Goal: Navigation & Orientation: Go to known website

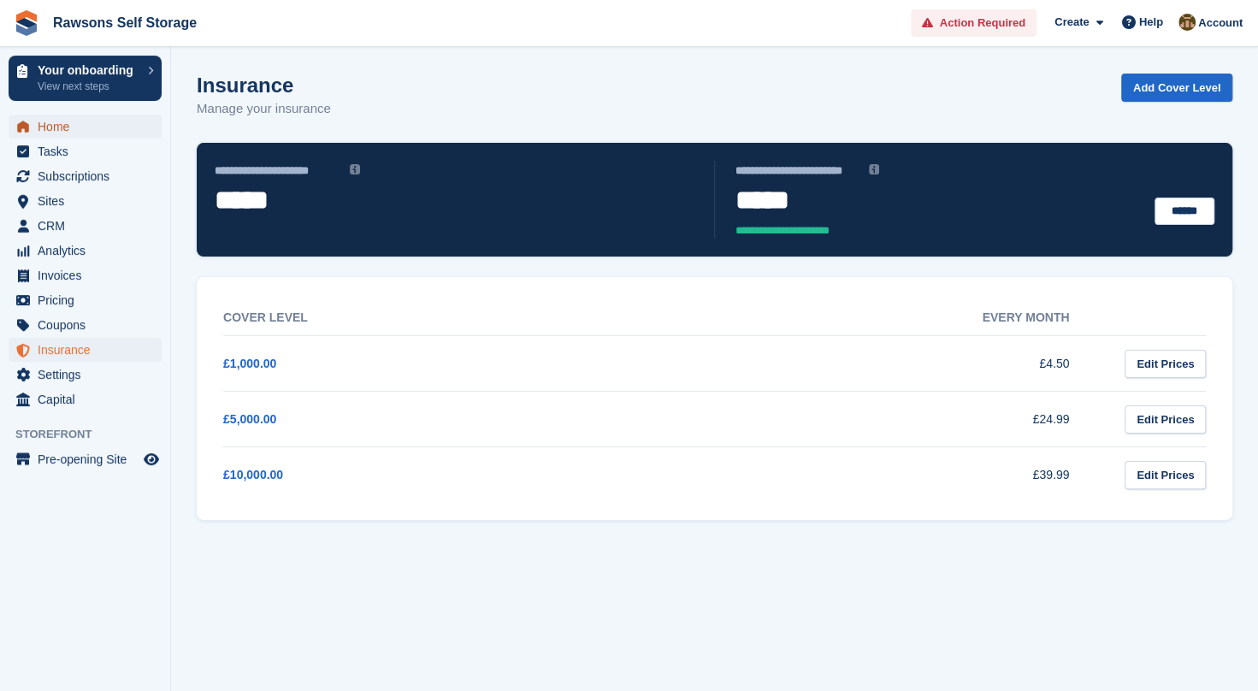
click at [86, 135] on span "Home" at bounding box center [89, 127] width 103 height 24
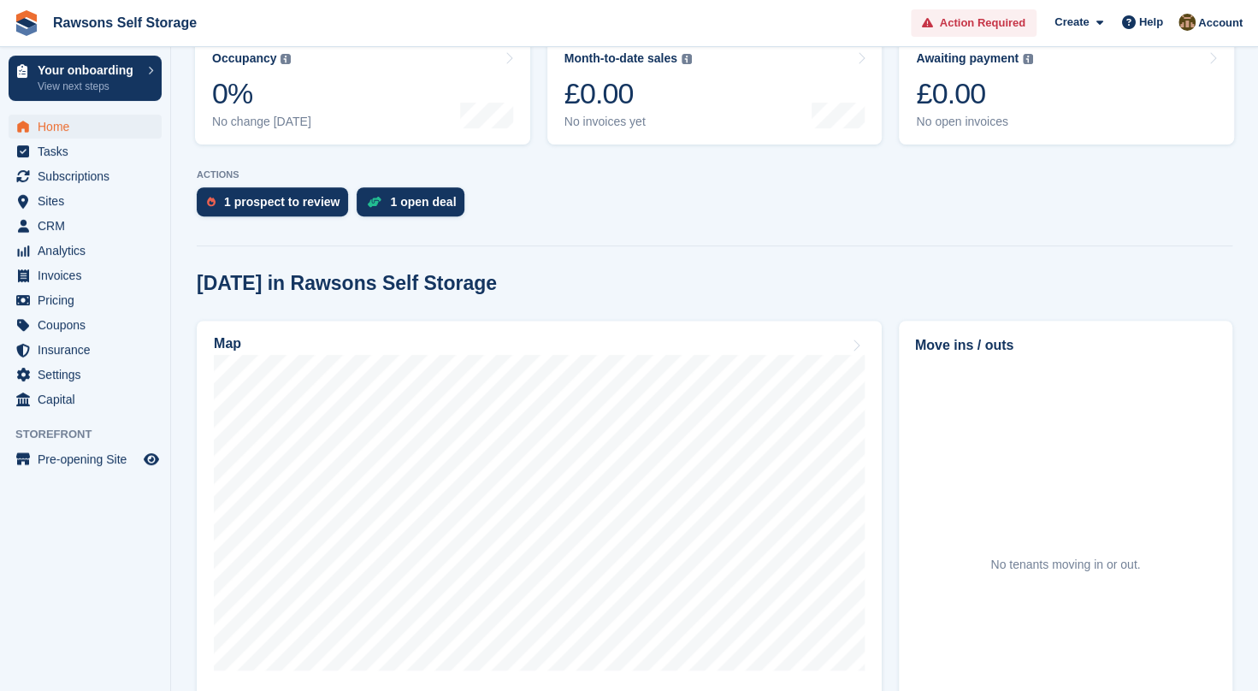
scroll to position [288, 0]
click at [84, 469] on span "Pre-opening Site" at bounding box center [89, 459] width 103 height 24
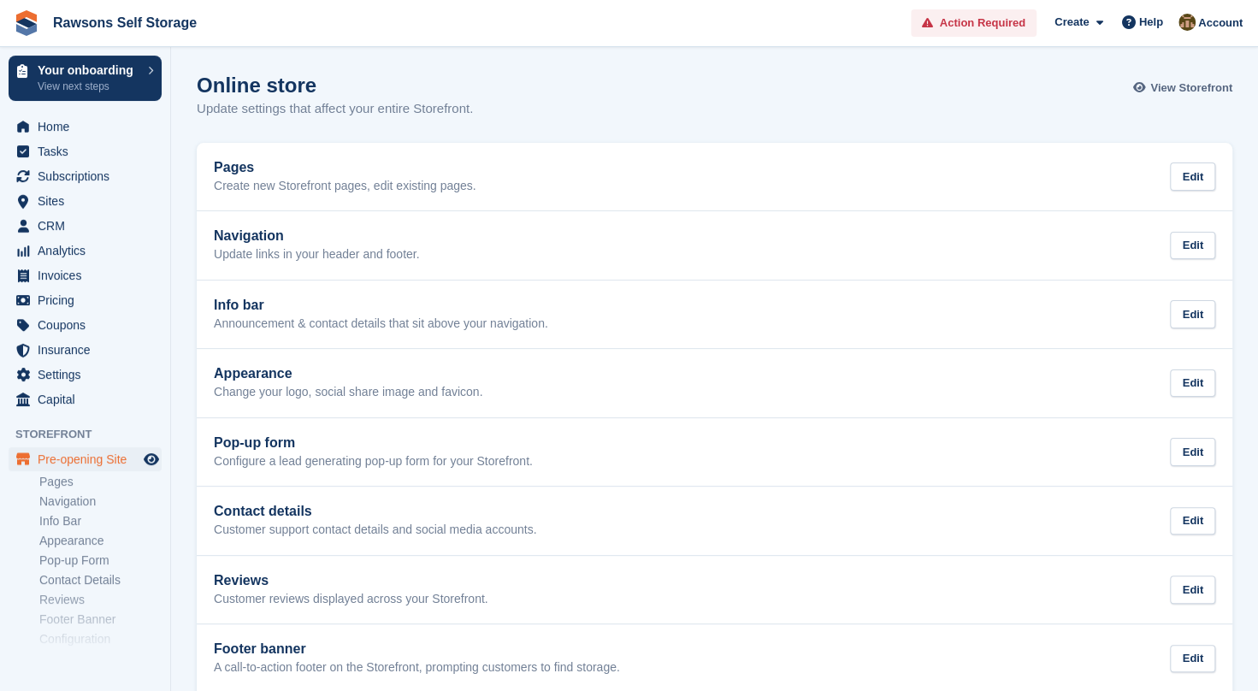
click at [1151, 83] on link "View Storefront" at bounding box center [1184, 88] width 95 height 28
